Goal: Register for event/course

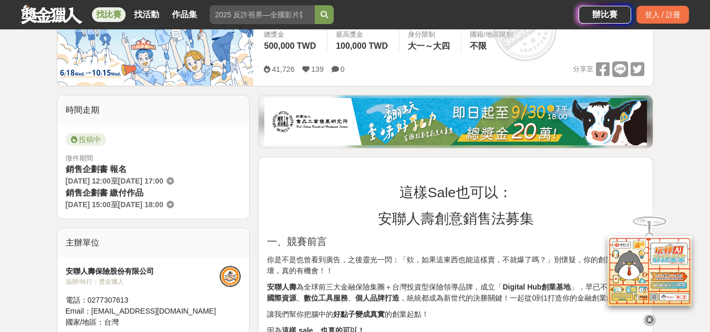
scroll to position [105, 0]
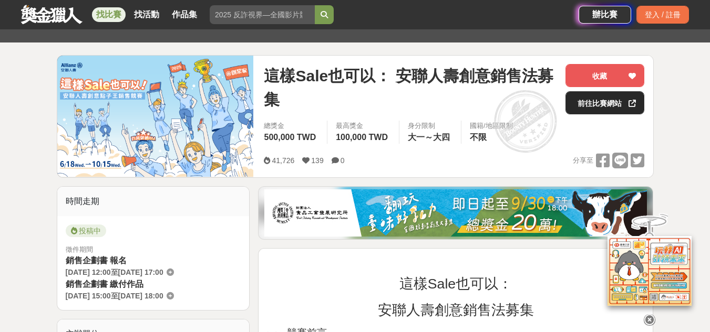
click at [589, 108] on link "前往比賽網站" at bounding box center [604, 102] width 79 height 23
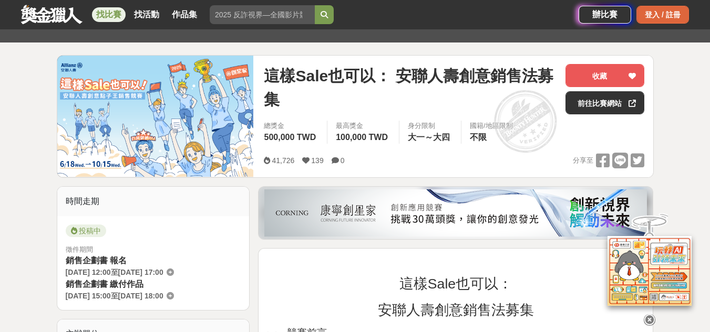
click at [661, 8] on div "登入 / 註冊" at bounding box center [662, 15] width 53 height 18
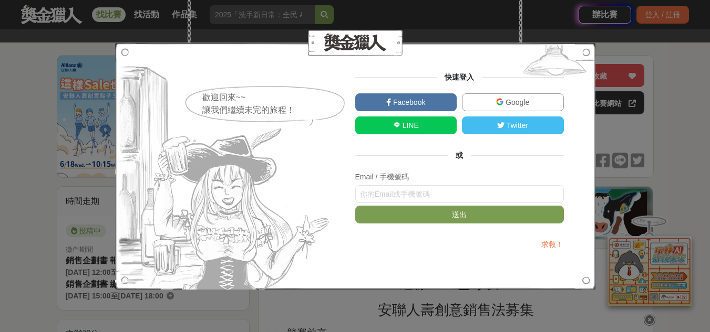
click at [490, 111] on div "Google" at bounding box center [512, 104] width 107 height 23
click at [494, 101] on link "Google" at bounding box center [513, 102] width 102 height 18
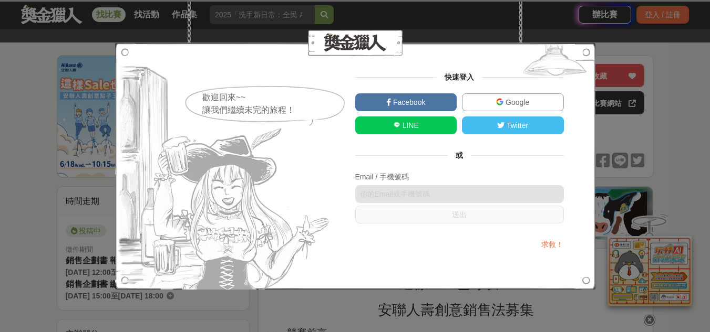
click at [536, 99] on span "這樣Sale也可以： 安聯人壽創意銷售法募集" at bounding box center [410, 87] width 293 height 47
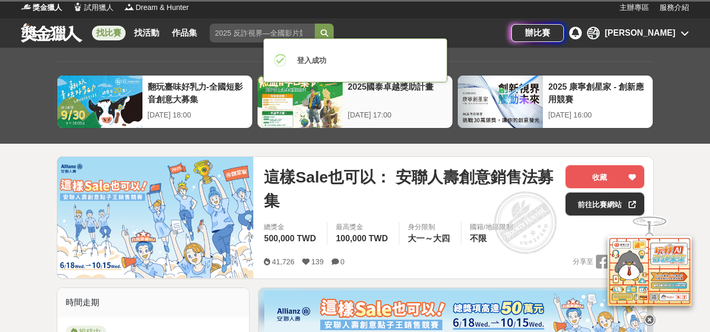
scroll to position [0, 0]
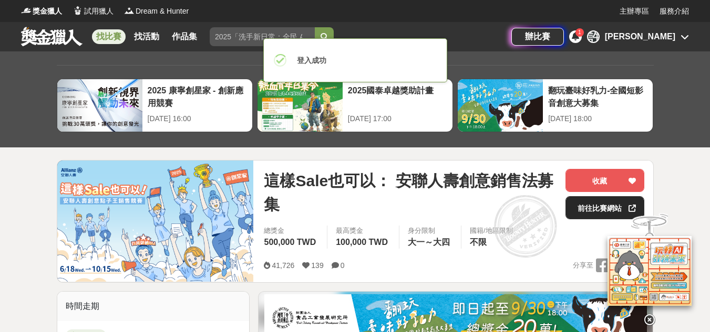
click at [597, 204] on link "前往比賽網站" at bounding box center [604, 207] width 79 height 23
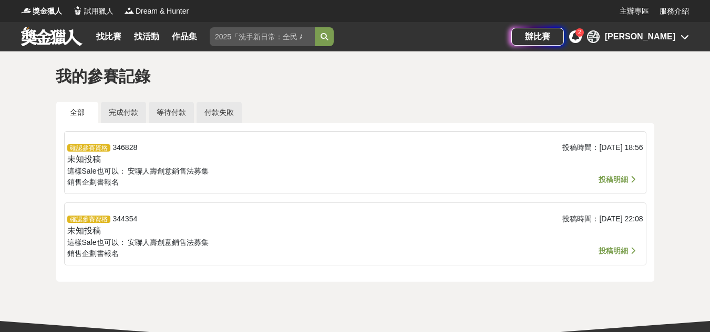
click at [624, 177] on span "投稿明細" at bounding box center [612, 179] width 29 height 8
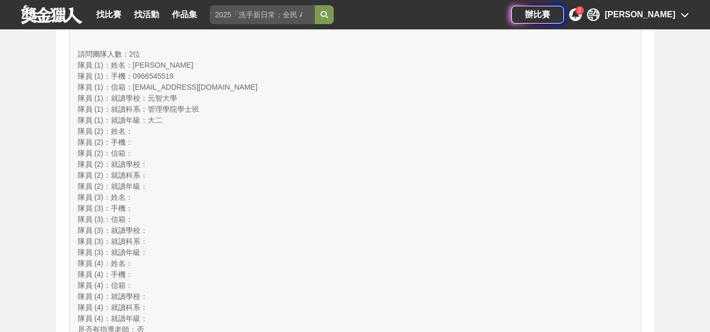
scroll to position [630, 0]
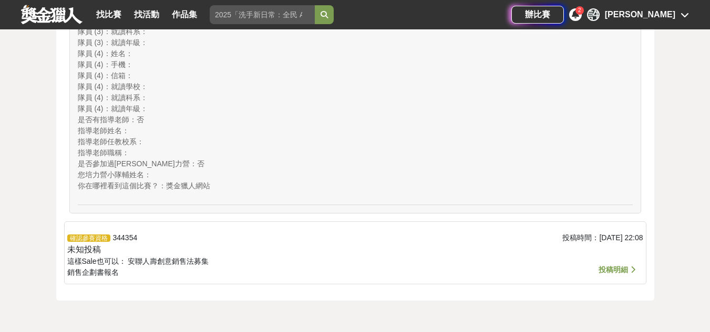
click at [612, 269] on span "投稿明細" at bounding box center [612, 270] width 29 height 8
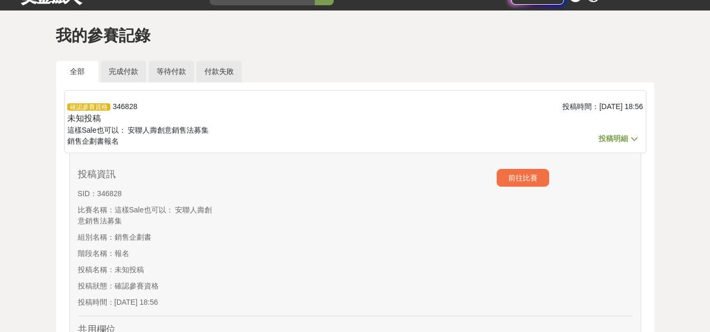
scroll to position [53, 0]
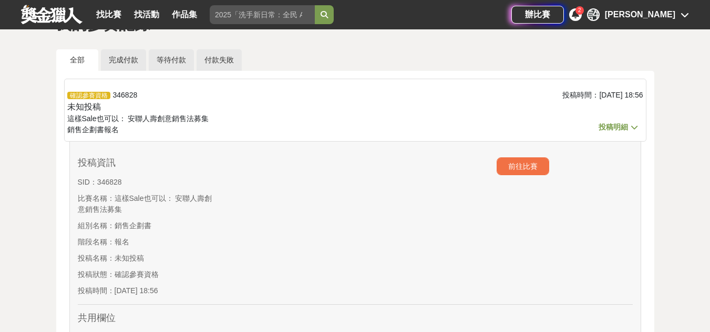
click at [78, 97] on span "確認參賽資格" at bounding box center [88, 95] width 43 height 7
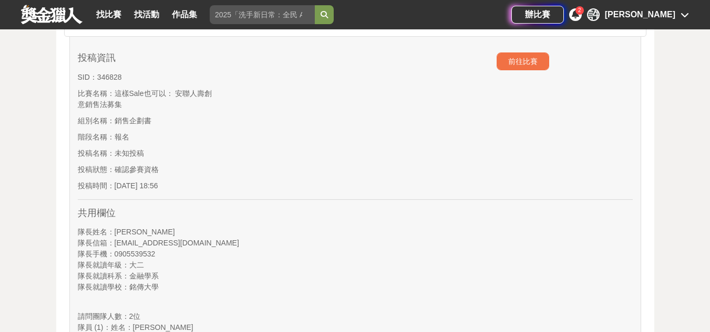
scroll to position [0, 0]
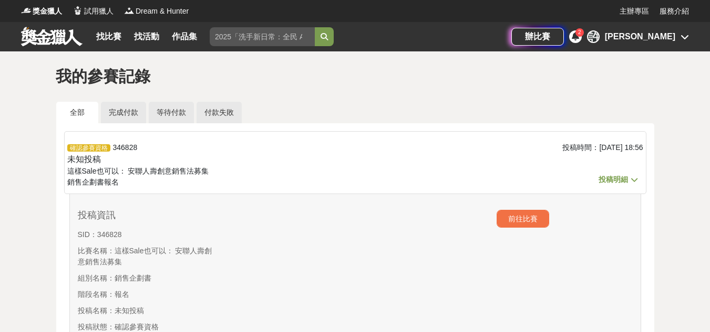
click at [619, 182] on span "投稿明細" at bounding box center [612, 179] width 29 height 8
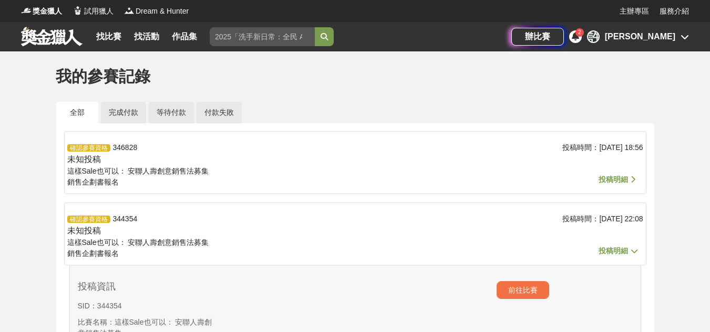
click at [612, 250] on span "投稿明細" at bounding box center [612, 251] width 29 height 8
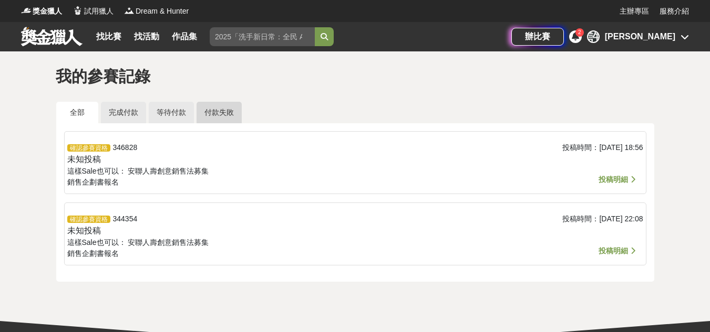
click at [206, 106] on link "付款失敗" at bounding box center [218, 113] width 45 height 22
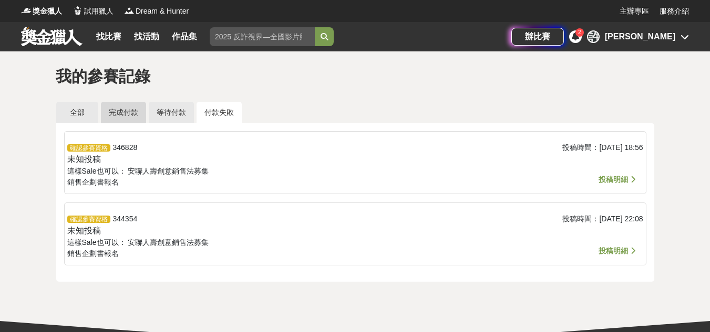
click at [122, 107] on link "完成付款" at bounding box center [123, 113] width 45 height 22
click at [168, 113] on link "等待付款" at bounding box center [171, 113] width 45 height 22
click at [623, 180] on span "投稿明細" at bounding box center [612, 179] width 29 height 8
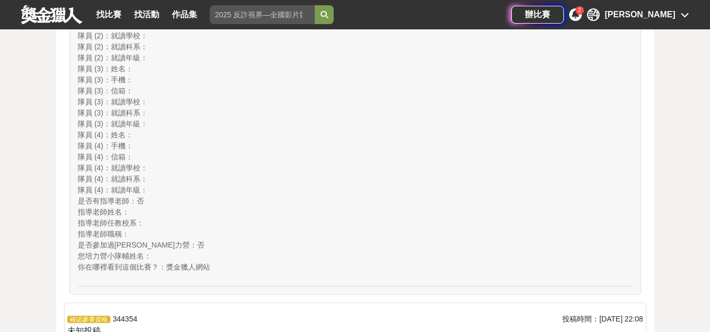
scroll to position [683, 0]
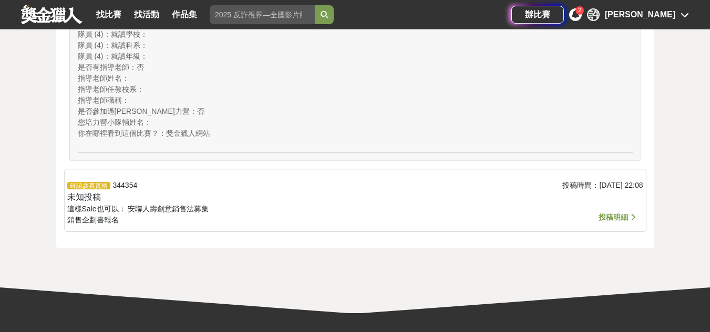
drag, startPoint x: 246, startPoint y: 105, endPoint x: 208, endPoint y: 102, distance: 37.9
click at [209, 102] on div "指導老師職稱 ：" at bounding box center [355, 100] width 555 height 11
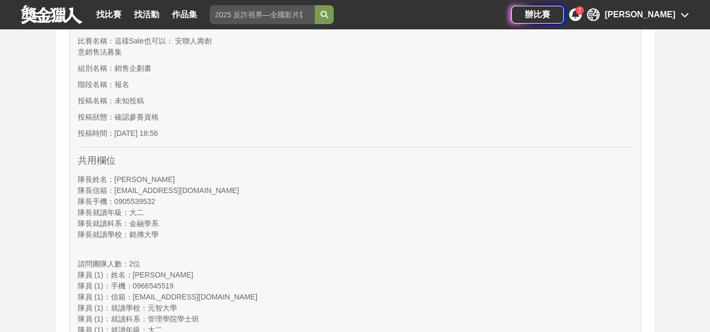
scroll to position [0, 0]
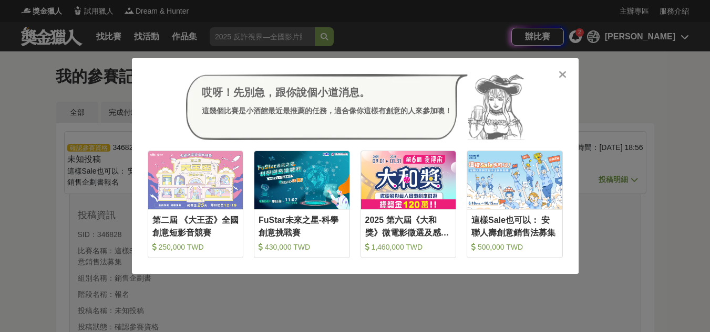
click at [566, 76] on div at bounding box center [562, 74] width 11 height 11
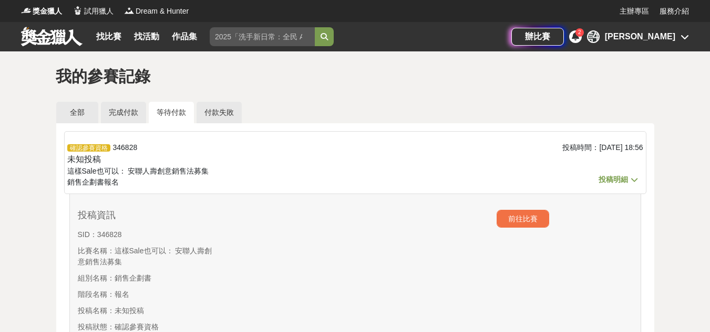
click at [583, 36] on div "2" at bounding box center [579, 32] width 8 height 8
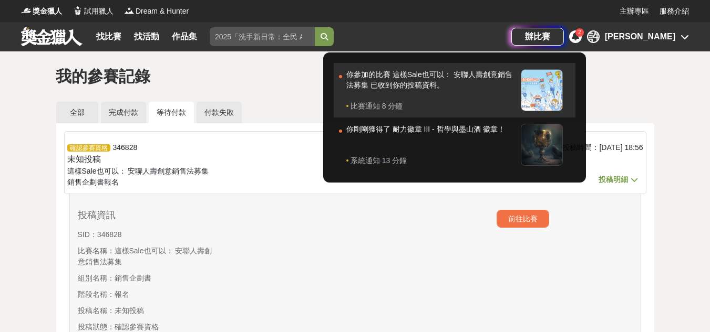
click at [403, 105] on span "8 分鐘" at bounding box center [392, 106] width 21 height 11
